Goal: Book appointment/travel/reservation

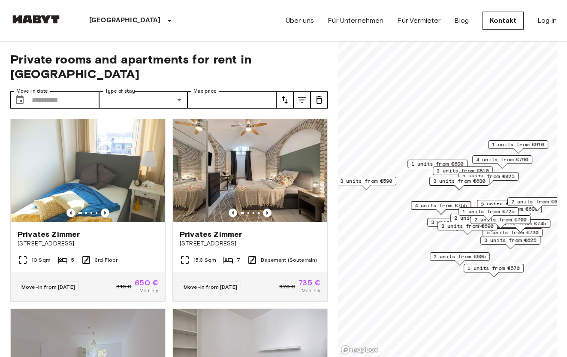
drag, startPoint x: 384, startPoint y: 156, endPoint x: 449, endPoint y: 168, distance: 66.7
click at [449, 168] on span "2 units from €810" at bounding box center [463, 171] width 52 height 8
click at [454, 181] on span "3 units from €630" at bounding box center [459, 181] width 52 height 8
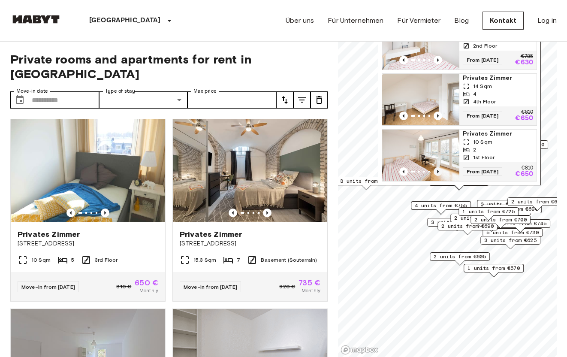
click at [440, 170] on icon "Previous image" at bounding box center [438, 171] width 9 height 9
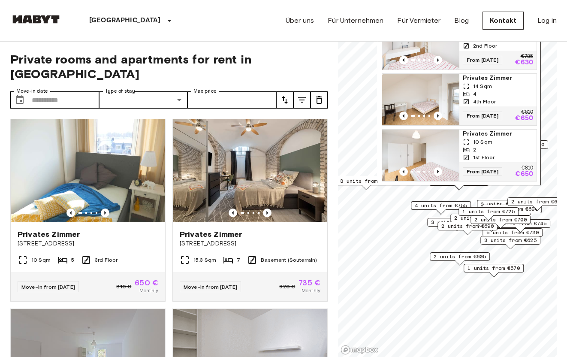
click at [539, 167] on div "Birkerstraße 32, 80636 Munich, GER 3 units Privates Zimmer 10 Sqm 2 2nd Floor F…" at bounding box center [459, 82] width 163 height 207
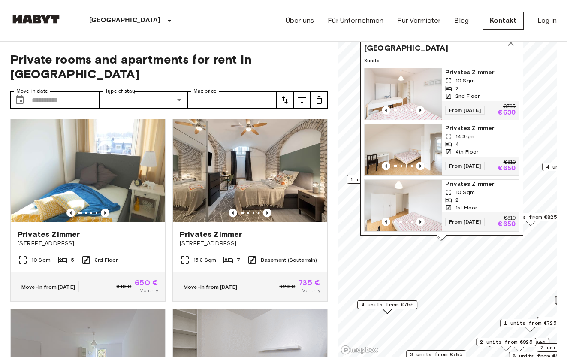
click at [514, 47] on icon "Map marker" at bounding box center [511, 43] width 10 height 10
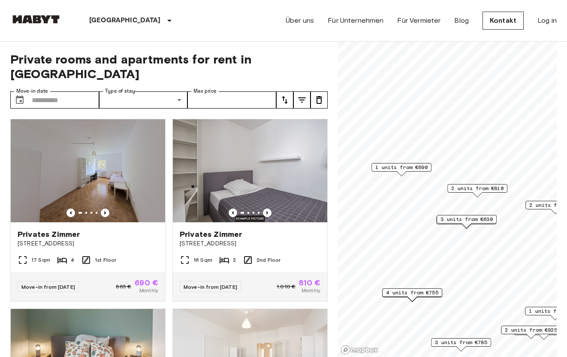
click at [408, 166] on span "1 units from €690" at bounding box center [401, 167] width 52 height 8
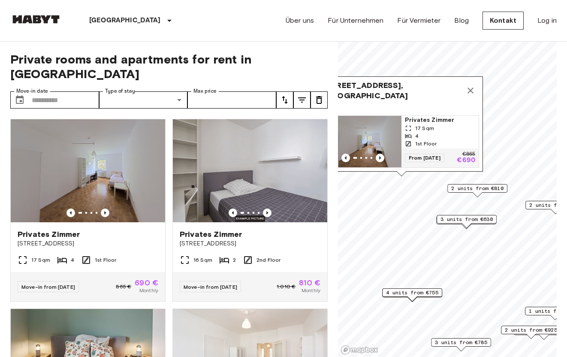
click at [384, 142] on img "Map marker" at bounding box center [362, 141] width 77 height 51
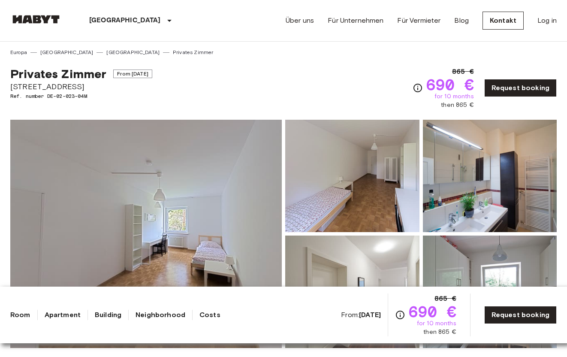
click at [348, 153] on img at bounding box center [352, 176] width 134 height 112
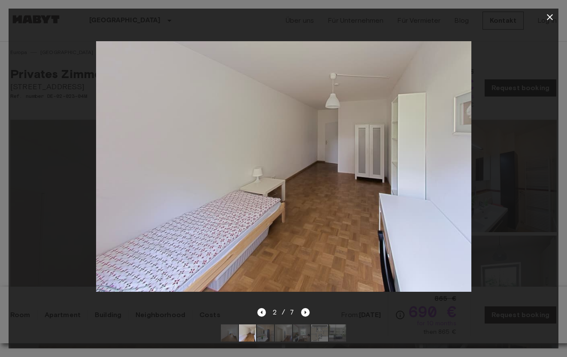
click at [452, 155] on img at bounding box center [283, 166] width 375 height 250
click at [307, 313] on icon "Next image" at bounding box center [305, 312] width 9 height 9
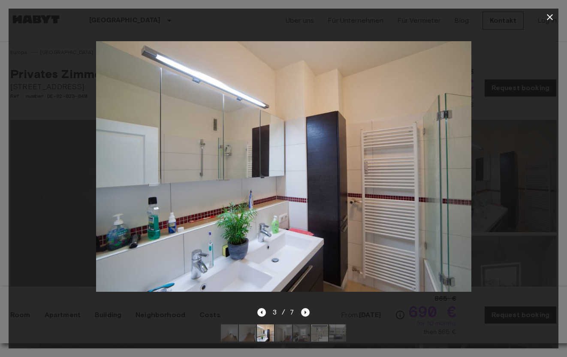
click at [307, 313] on icon "Next image" at bounding box center [305, 312] width 9 height 9
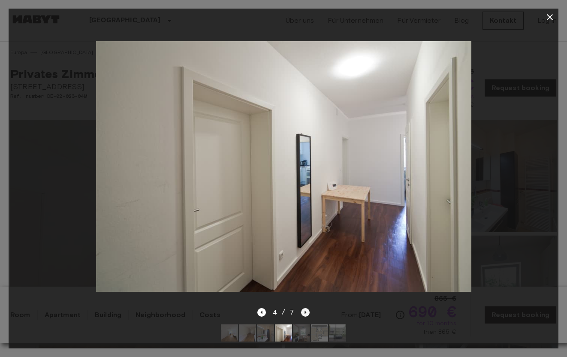
click at [307, 313] on icon "Next image" at bounding box center [305, 312] width 9 height 9
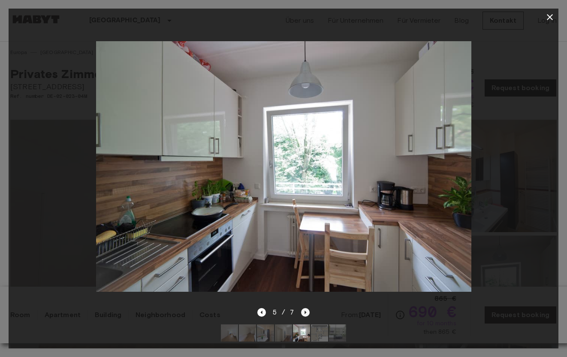
click at [307, 313] on icon "Next image" at bounding box center [305, 312] width 9 height 9
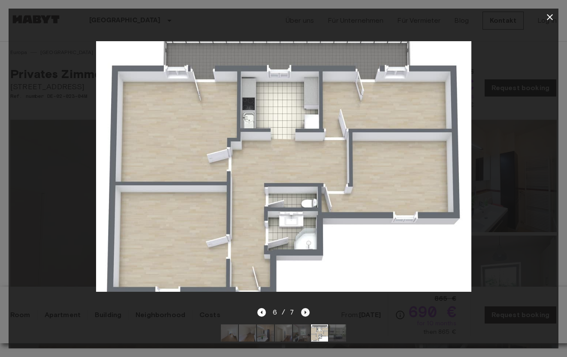
click at [307, 313] on icon "Next image" at bounding box center [305, 312] width 9 height 9
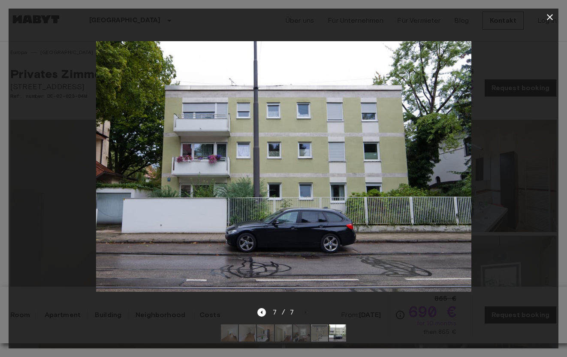
click at [179, 190] on img at bounding box center [283, 166] width 375 height 250
click at [551, 16] on icon "button" at bounding box center [550, 17] width 6 height 6
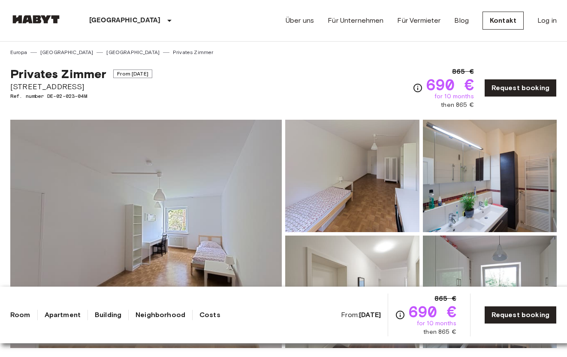
click at [106, 51] on link "[GEOGRAPHIC_DATA]" at bounding box center [132, 52] width 53 height 8
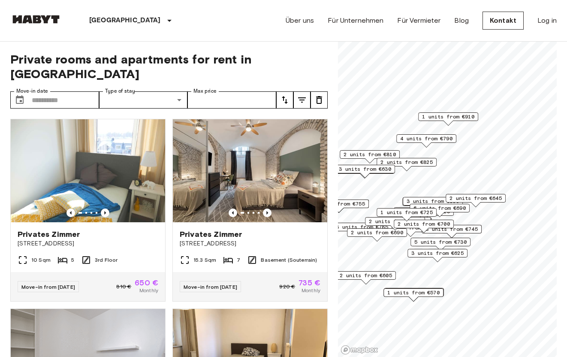
click at [386, 169] on span "3 units from €630" at bounding box center [365, 169] width 52 height 8
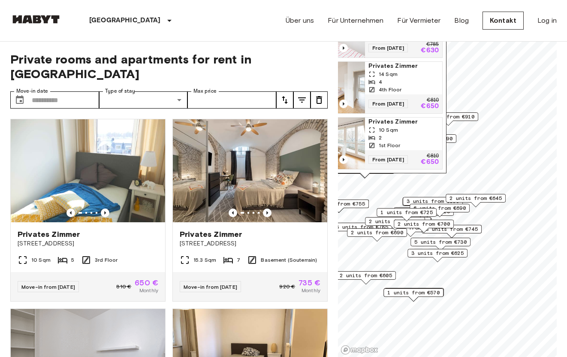
click at [465, 198] on span "2 units from €645" at bounding box center [476, 198] width 52 height 8
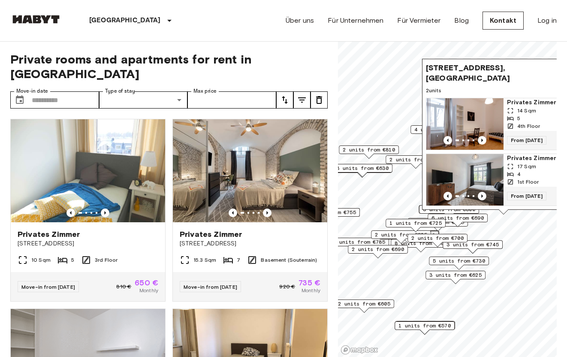
click at [372, 148] on span "2 units from €810" at bounding box center [369, 150] width 52 height 8
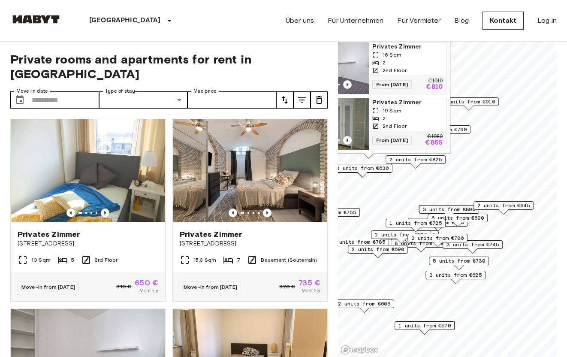
click at [467, 130] on span "4 units from €790" at bounding box center [441, 130] width 52 height 8
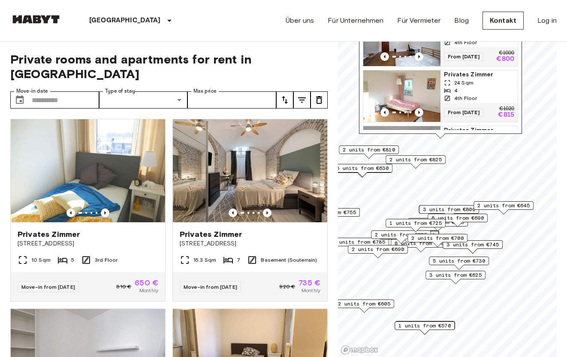
click at [393, 234] on span "2 units from €925" at bounding box center [401, 235] width 52 height 8
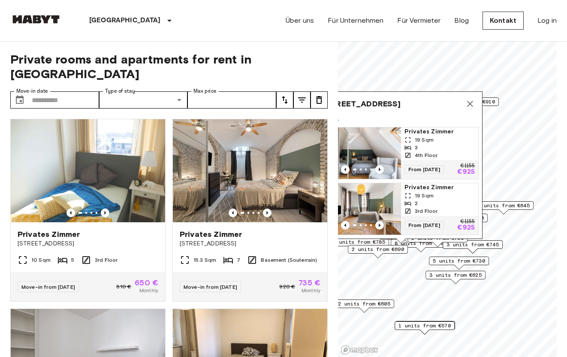
click at [455, 274] on span "3 units from €625" at bounding box center [456, 275] width 52 height 8
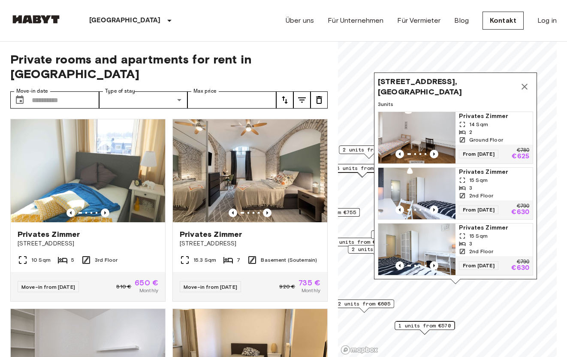
click at [424, 187] on img "Map marker" at bounding box center [416, 193] width 77 height 51
click at [409, 132] on img "Map marker" at bounding box center [416, 137] width 77 height 51
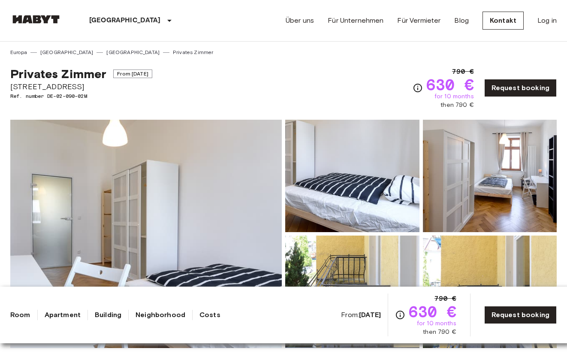
click at [106, 52] on link "[GEOGRAPHIC_DATA]" at bounding box center [132, 52] width 53 height 8
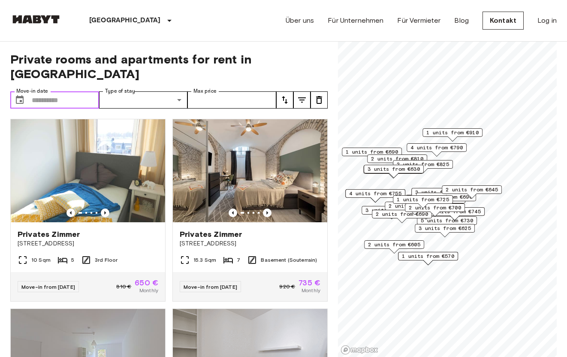
click at [48, 91] on input "Move-in date" at bounding box center [65, 99] width 67 height 17
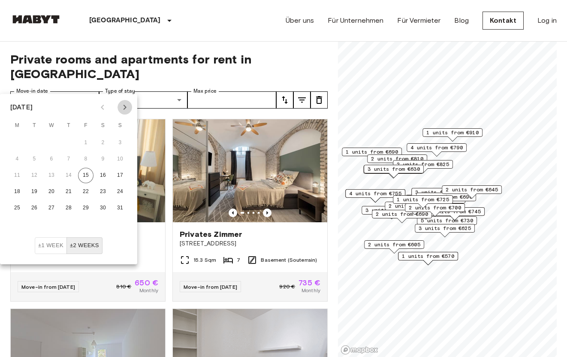
click at [128, 102] on icon "Next month" at bounding box center [125, 107] width 10 height 10
click at [18, 159] on button "8" at bounding box center [16, 158] width 15 height 15
type input "**********"
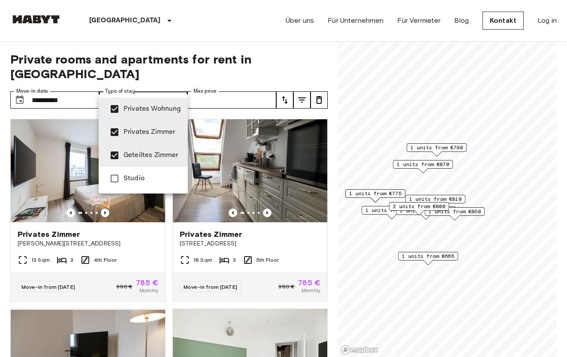
type input "**********"
click at [431, 83] on div at bounding box center [283, 178] width 567 height 357
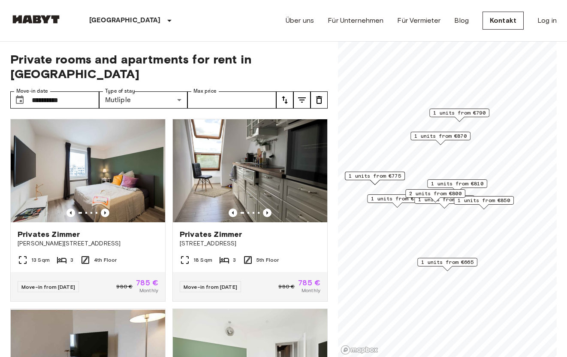
click at [451, 261] on span "1 units from €665" at bounding box center [447, 262] width 52 height 8
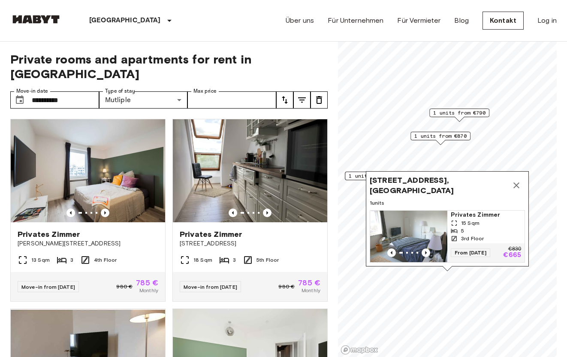
click at [418, 217] on img "Map marker" at bounding box center [408, 236] width 77 height 51
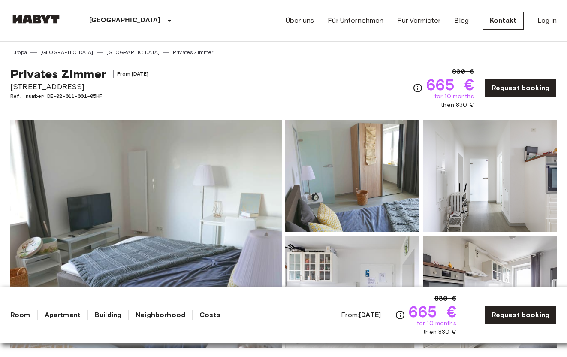
click at [236, 214] on img at bounding box center [146, 234] width 272 height 228
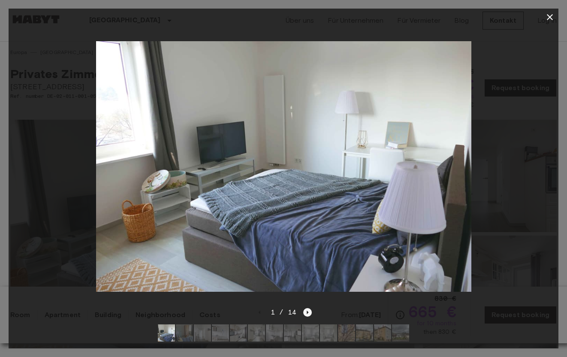
click at [310, 312] on icon "Next image" at bounding box center [307, 312] width 9 height 9
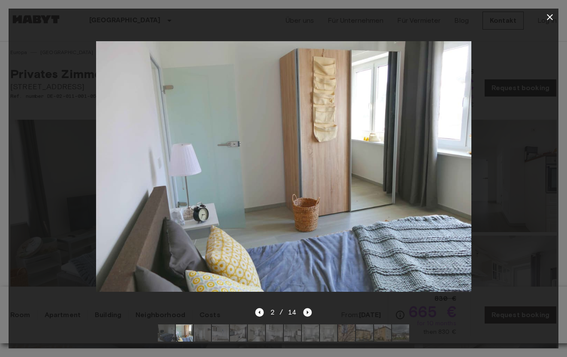
click at [310, 312] on icon "Next image" at bounding box center [307, 312] width 9 height 9
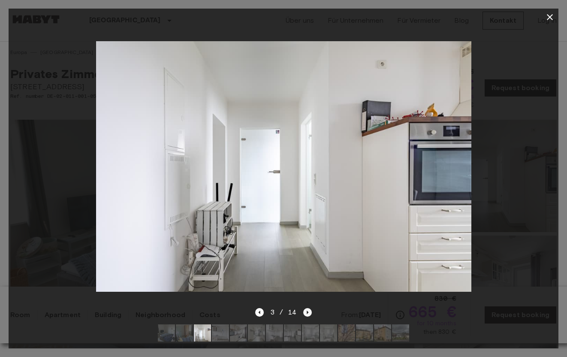
click at [310, 312] on icon "Next image" at bounding box center [307, 312] width 9 height 9
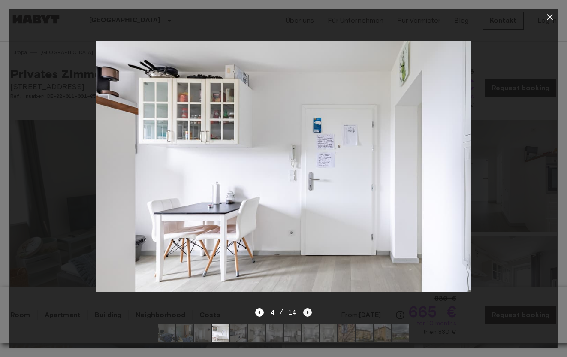
click at [310, 312] on icon "Next image" at bounding box center [307, 312] width 9 height 9
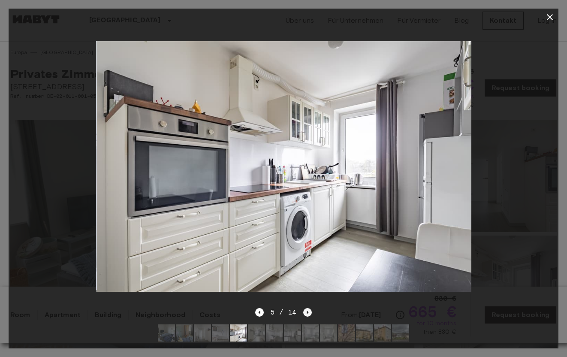
click at [310, 312] on icon "Next image" at bounding box center [307, 312] width 9 height 9
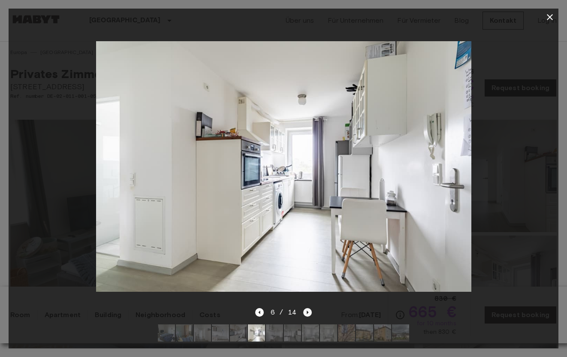
click at [310, 312] on icon "Next image" at bounding box center [307, 312] width 9 height 9
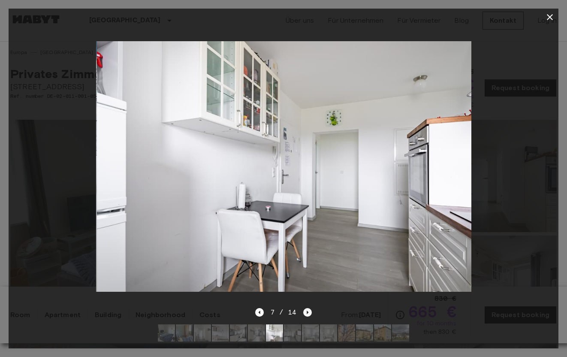
click at [310, 312] on icon "Next image" at bounding box center [307, 312] width 9 height 9
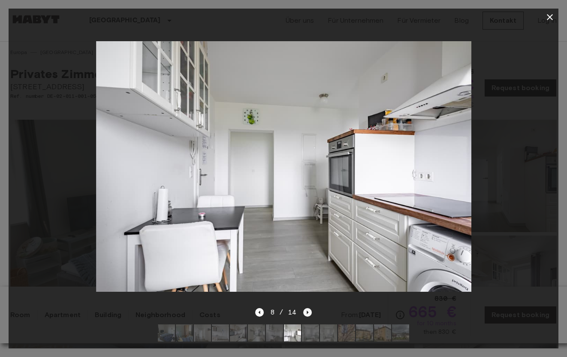
click at [310, 312] on icon "Next image" at bounding box center [307, 312] width 9 height 9
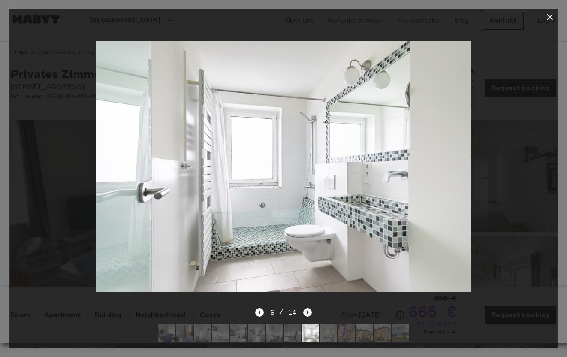
click at [310, 312] on icon "Next image" at bounding box center [307, 312] width 9 height 9
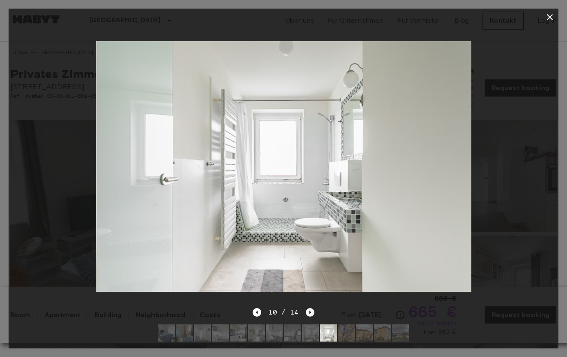
click at [310, 312] on icon "Next image" at bounding box center [310, 312] width 9 height 9
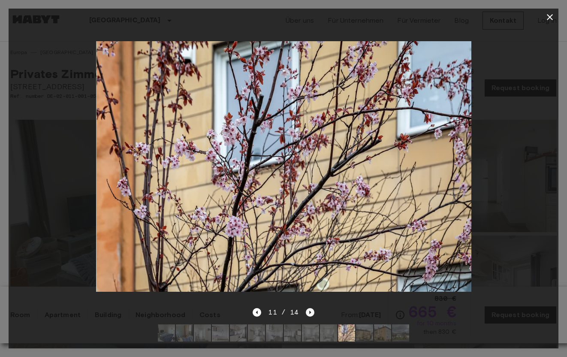
click at [310, 312] on icon "Next image" at bounding box center [310, 312] width 9 height 9
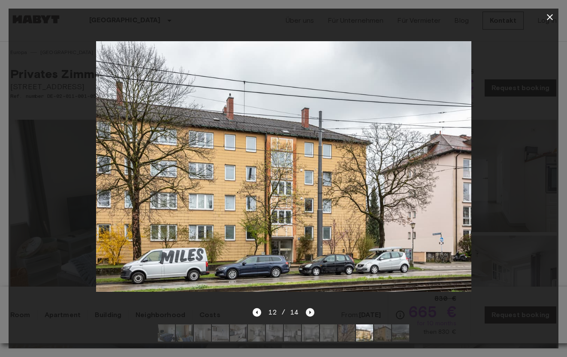
click at [310, 312] on icon "Next image" at bounding box center [310, 312] width 9 height 9
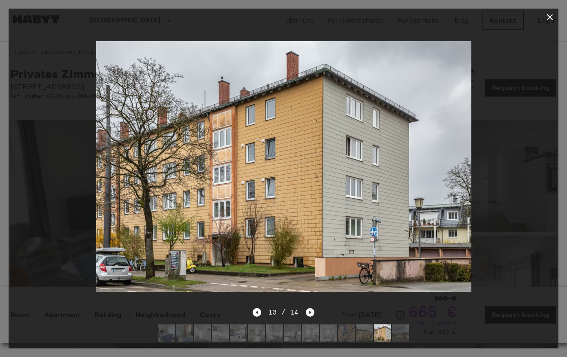
click at [310, 312] on icon "Next image" at bounding box center [310, 312] width 9 height 9
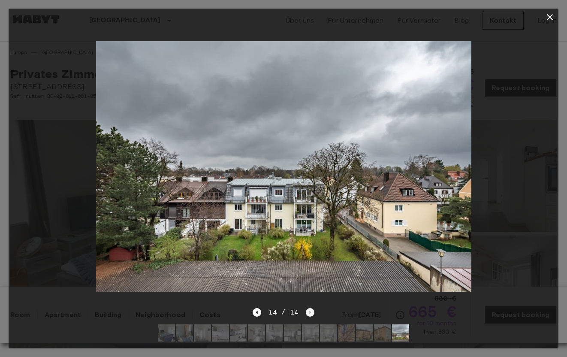
click at [310, 312] on div "14 / 14" at bounding box center [283, 312] width 61 height 10
click at [550, 17] on icon "button" at bounding box center [550, 17] width 6 height 6
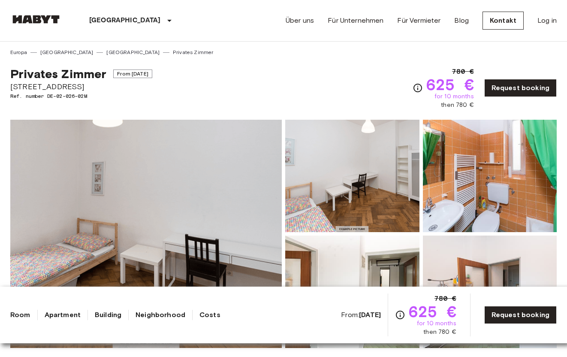
click at [216, 209] on img at bounding box center [146, 234] width 272 height 228
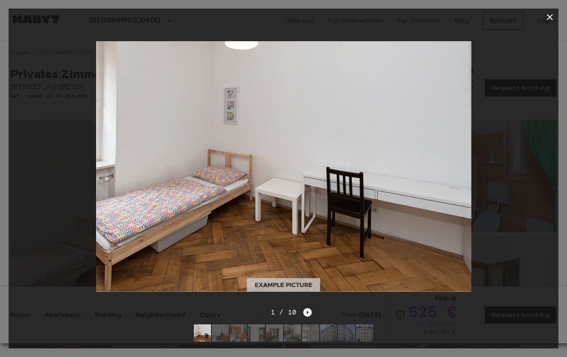
click at [306, 311] on icon "Next image" at bounding box center [307, 312] width 9 height 9
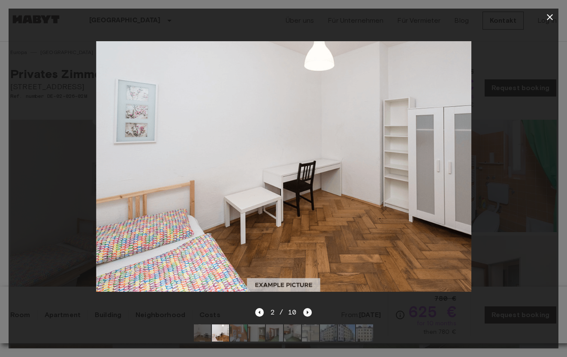
click at [306, 311] on icon "Next image" at bounding box center [307, 312] width 9 height 9
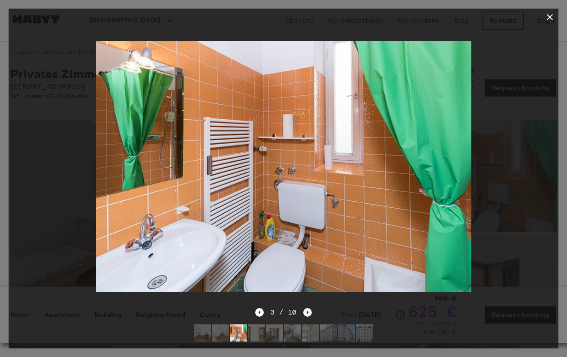
click at [306, 311] on icon "Next image" at bounding box center [307, 312] width 9 height 9
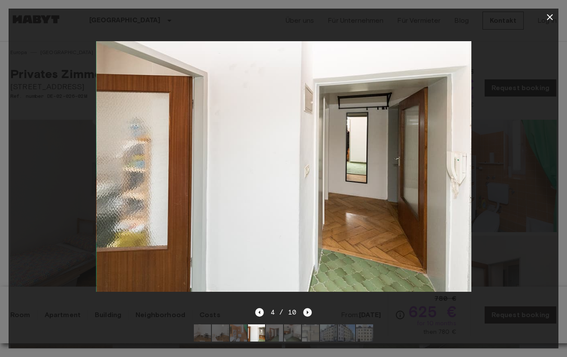
click at [306, 311] on icon "Next image" at bounding box center [307, 312] width 9 height 9
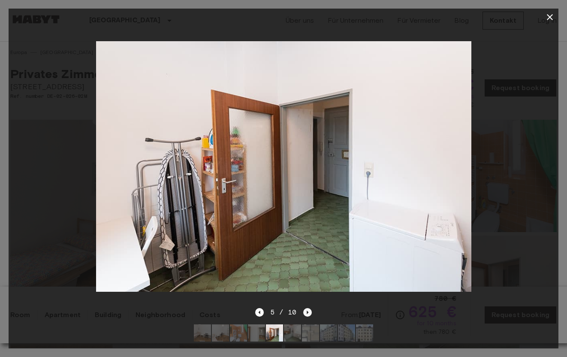
click at [306, 311] on icon "Next image" at bounding box center [307, 312] width 9 height 9
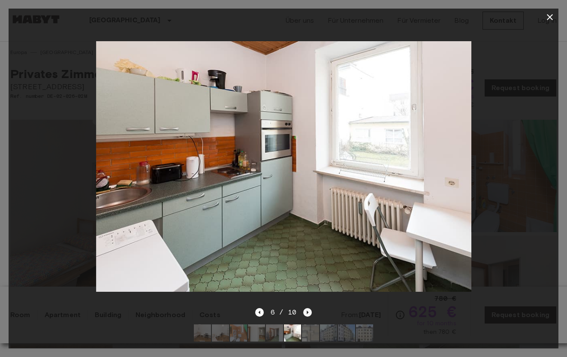
click at [306, 311] on icon "Next image" at bounding box center [307, 312] width 9 height 9
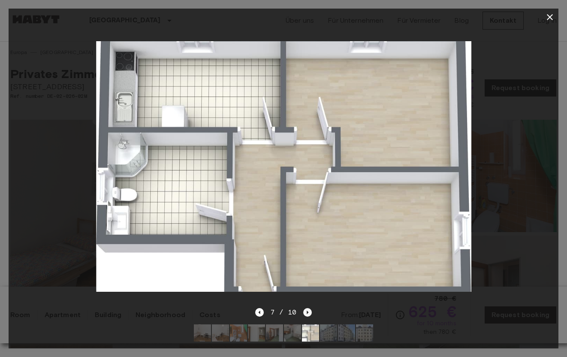
click at [306, 311] on icon "Next image" at bounding box center [307, 312] width 9 height 9
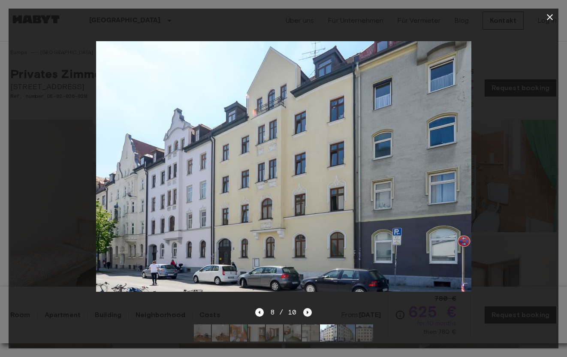
click at [306, 311] on icon "Next image" at bounding box center [307, 312] width 9 height 9
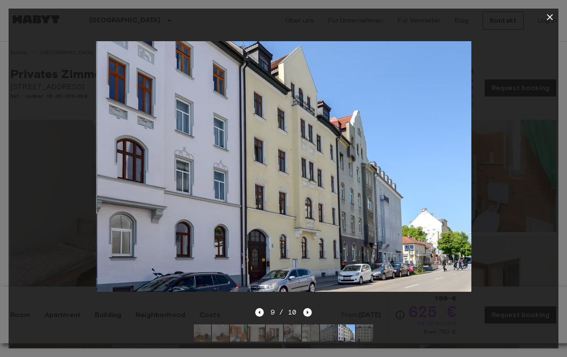
click at [306, 311] on icon "Next image" at bounding box center [307, 312] width 9 height 9
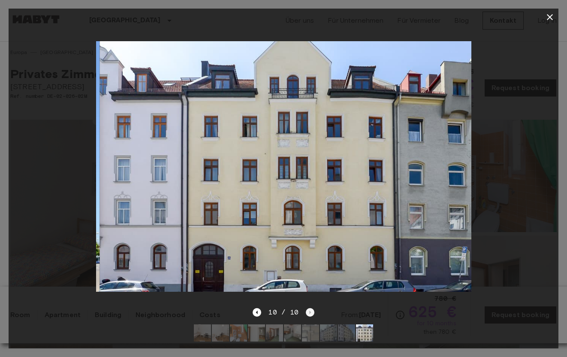
click at [306, 311] on div "10 / 10" at bounding box center [283, 312] width 61 height 10
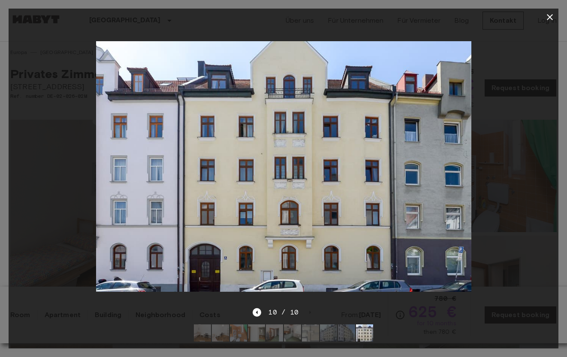
click at [552, 16] on icon "button" at bounding box center [550, 17] width 10 height 10
